Goal: Consume media (video, audio)

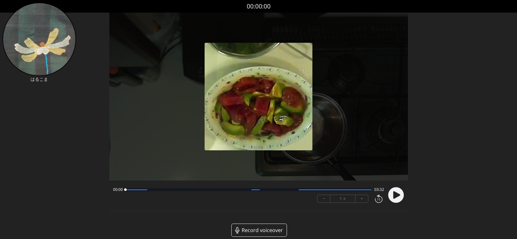
click at [398, 193] on icon at bounding box center [396, 195] width 7 height 8
click at [336, 190] on div at bounding box center [248, 189] width 246 height 3
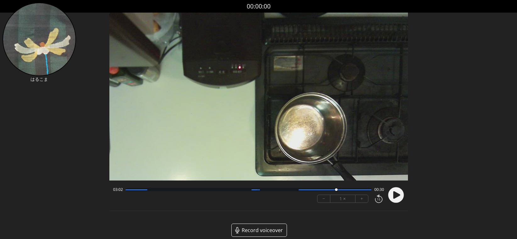
click at [309, 190] on div at bounding box center [248, 189] width 246 height 3
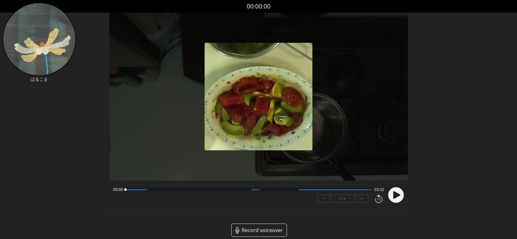
click at [129, 191] on div at bounding box center [248, 189] width 246 height 3
click at [392, 194] on circle at bounding box center [396, 195] width 16 height 16
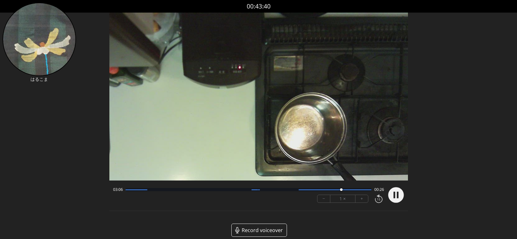
click at [395, 196] on circle at bounding box center [396, 195] width 16 height 16
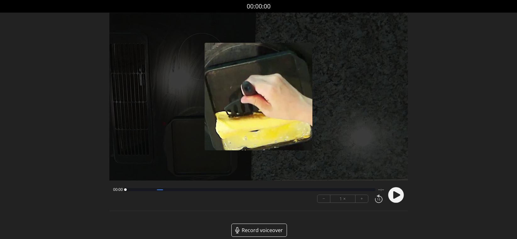
click at [394, 194] on icon at bounding box center [396, 195] width 7 height 8
click at [337, 189] on div at bounding box center [352, 189] width 40 height 1
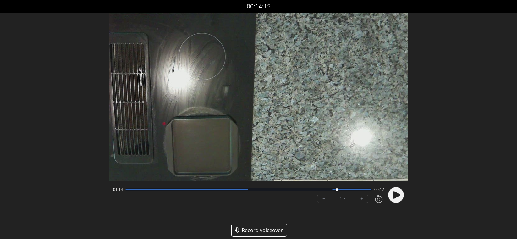
click at [322, 190] on div at bounding box center [248, 189] width 246 height 3
click at [128, 190] on div at bounding box center [248, 189] width 246 height 3
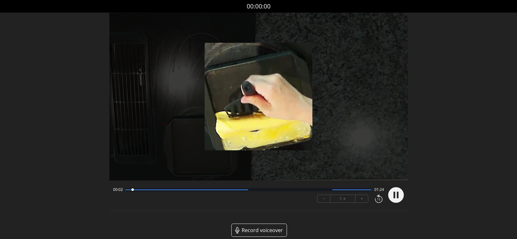
click at [361, 200] on button "+" at bounding box center [361, 199] width 13 height 8
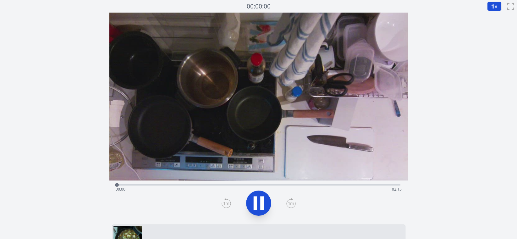
click at [354, 185] on div "Time elapsed: 00:00 Time remaining: 02:15" at bounding box center [259, 189] width 286 height 10
click at [450, 127] on div "Discard Recording? You will not be able to recover this once discarded. Cancel …" at bounding box center [258, 238] width 517 height 476
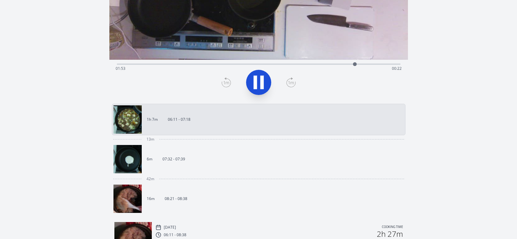
scroll to position [46, 0]
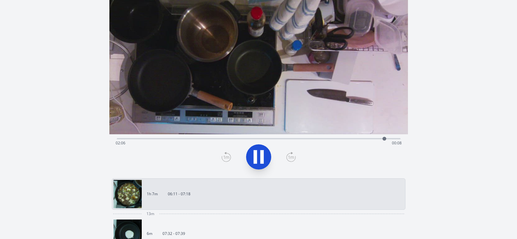
click at [230, 183] on link "1h 7m 06:11 - 07:18" at bounding box center [255, 194] width 285 height 28
click at [182, 191] on p "06:11 - 07:18" at bounding box center [179, 193] width 23 height 5
click at [201, 139] on div "Time elapsed: 02:08 Time remaining: 00:06" at bounding box center [259, 143] width 286 height 10
